Goal: Transaction & Acquisition: Book appointment/travel/reservation

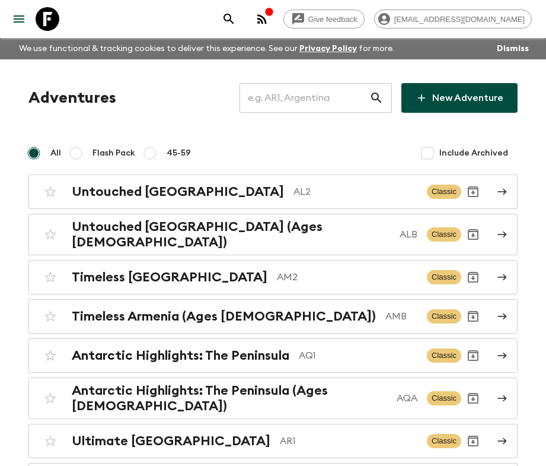
click at [294, 87] on input "text" at bounding box center [305, 97] width 130 height 33
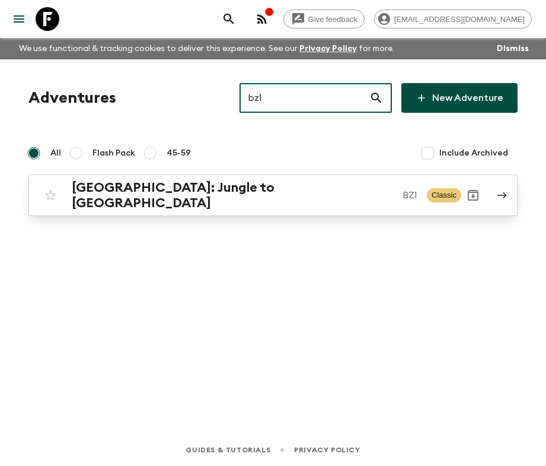
type input "bz1"
click at [403, 198] on p "BZ1" at bounding box center [410, 195] width 15 height 14
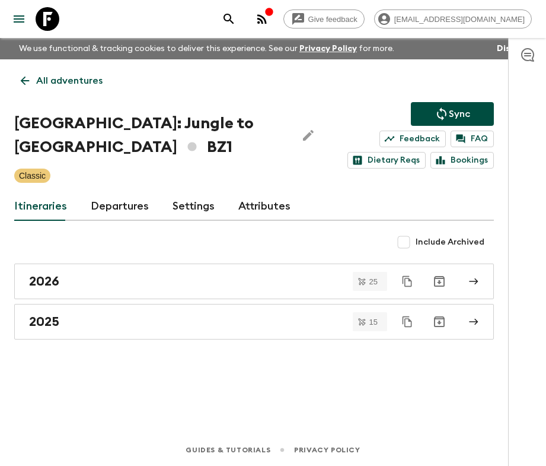
click at [30, 87] on icon at bounding box center [24, 80] width 13 height 13
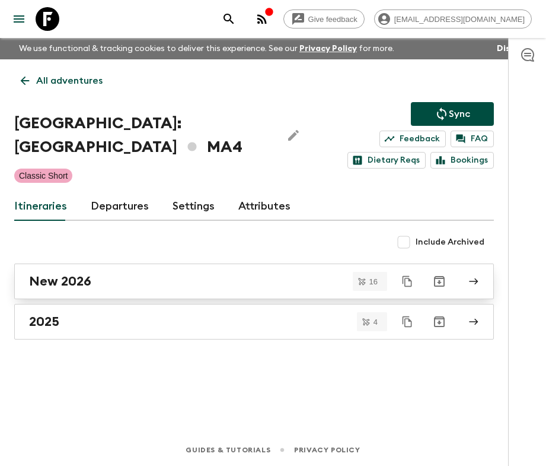
click at [184, 282] on div "New 2026" at bounding box center [243, 281] width 428 height 15
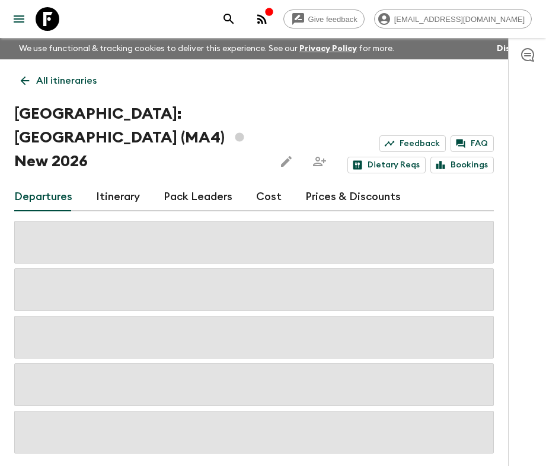
scroll to position [29, 0]
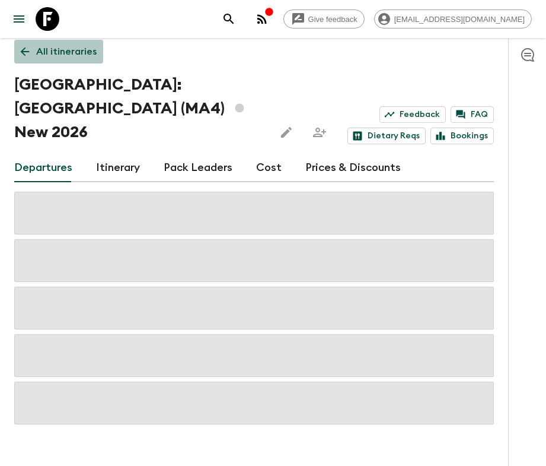
click at [24, 47] on icon at bounding box center [24, 51] width 13 height 13
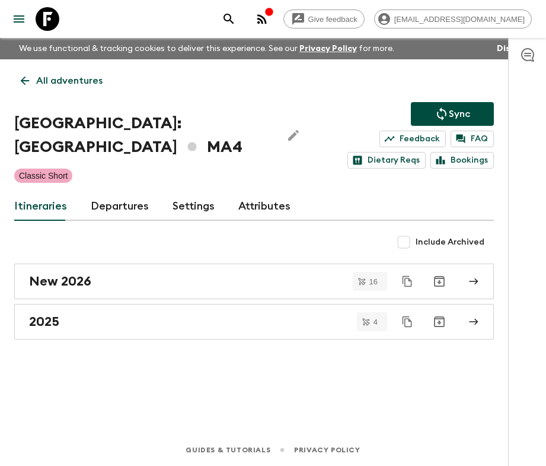
click at [15, 78] on link "All adventures" at bounding box center [61, 81] width 95 height 24
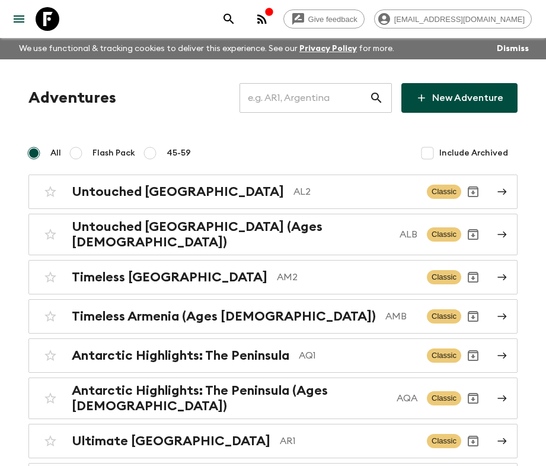
click at [310, 93] on input "text" at bounding box center [305, 97] width 130 height 33
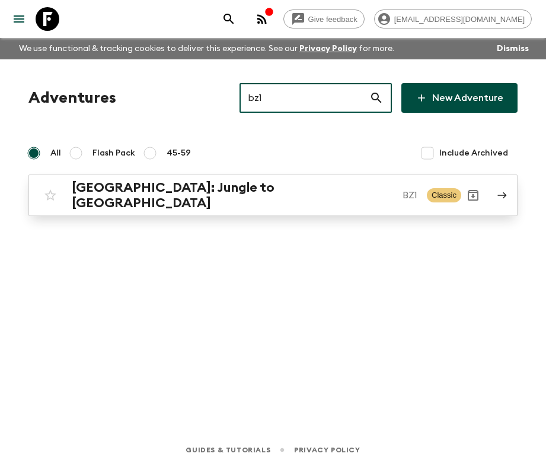
type input "bz1"
click at [285, 206] on link "[GEOGRAPHIC_DATA]: Jungle to Island BZ1 Classic" at bounding box center [273, 195] width 490 height 42
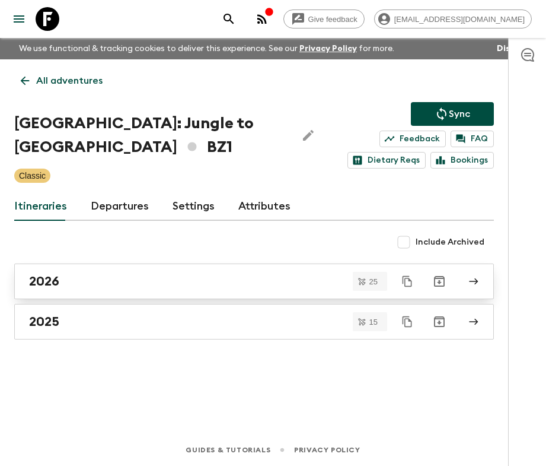
click at [121, 283] on div "2026" at bounding box center [243, 281] width 428 height 15
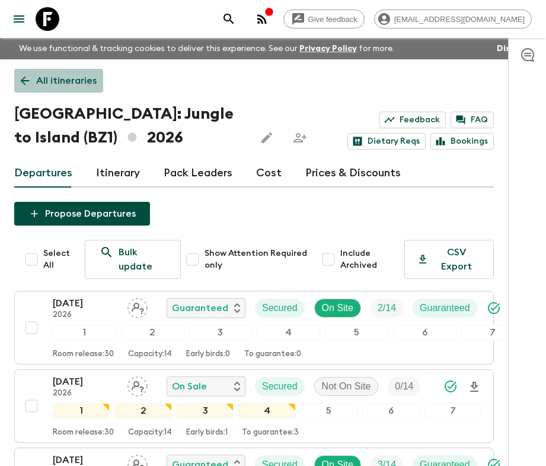
click at [24, 86] on icon at bounding box center [24, 80] width 13 height 13
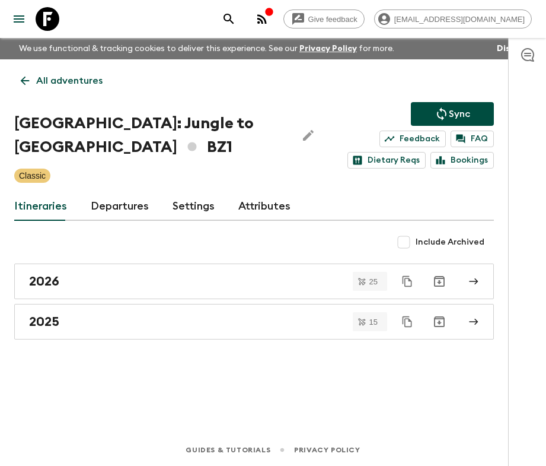
click at [8, 238] on div "All adventures Belize: Jungle to Island BZ1 Sync Feedback FAQ Dietary Reqs Book…" at bounding box center [254, 229] width 509 height 341
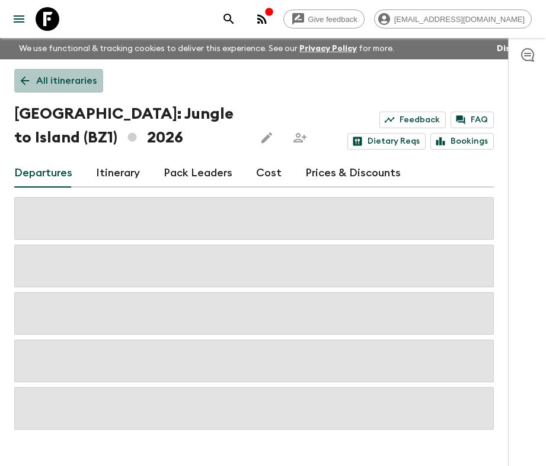
click at [56, 73] on link "All itineraries" at bounding box center [58, 81] width 89 height 24
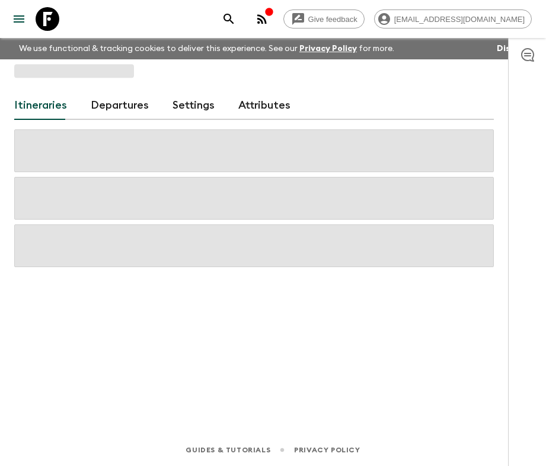
click at [47, 19] on icon at bounding box center [48, 19] width 24 height 24
